Goal: Information Seeking & Learning: Understand process/instructions

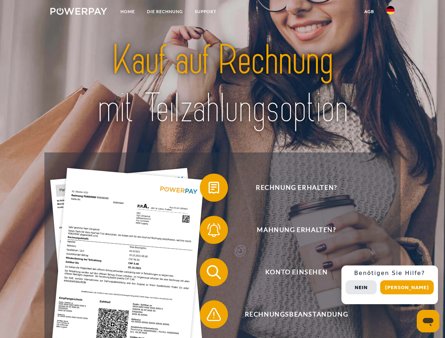
click at [79, 12] on img at bounding box center [78, 11] width 57 height 7
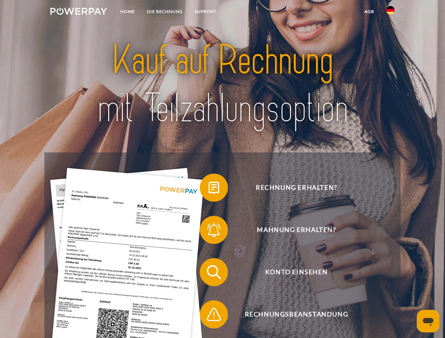
click at [390, 12] on img at bounding box center [390, 10] width 8 height 8
click at [369, 12] on link "agb" at bounding box center [369, 11] width 22 height 13
click at [209, 189] on span at bounding box center [203, 187] width 35 height 35
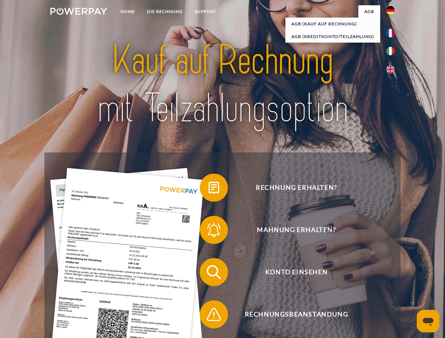
click at [209, 231] on div "Rechnung erhalten? Mahnung erhalten? Konto einsehen" at bounding box center [222, 294] width 356 height 282
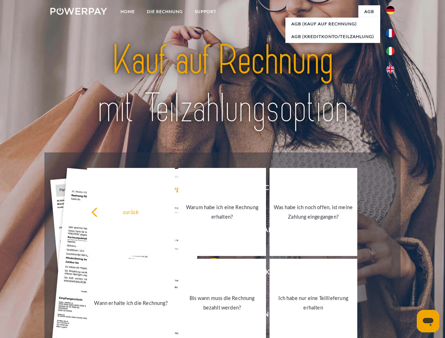
click at [209, 274] on link "Bis wann muss die Rechnung bezahlt werden?" at bounding box center [222, 303] width 88 height 88
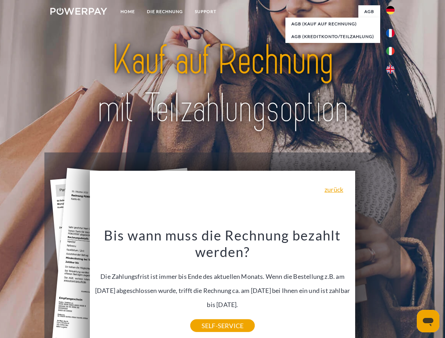
click at [392, 285] on div "Rechnung erhalten? Mahnung erhalten? Konto einsehen" at bounding box center [222, 294] width 356 height 282
click at [375, 286] on span "Konto einsehen" at bounding box center [296, 272] width 173 height 28
click at [409, 287] on header "Home DIE RECHNUNG SUPPORT" at bounding box center [222, 243] width 445 height 486
